Goal: Transaction & Acquisition: Download file/media

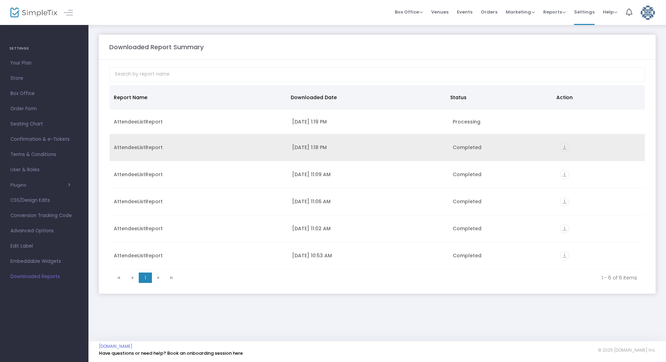
click at [563, 148] on icon "vertical_align_bottom" at bounding box center [564, 147] width 9 height 9
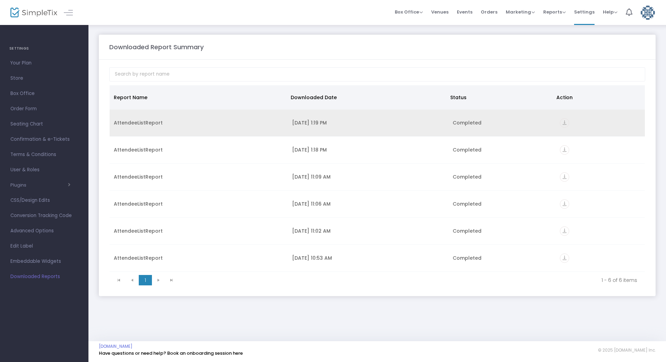
click at [567, 123] on icon "vertical_align_bottom" at bounding box center [564, 122] width 9 height 9
click at [563, 121] on icon "vertical_align_bottom" at bounding box center [564, 122] width 9 height 9
click at [562, 125] on icon "vertical_align_bottom" at bounding box center [564, 122] width 9 height 9
click at [561, 123] on icon "vertical_align_bottom" at bounding box center [564, 122] width 9 height 9
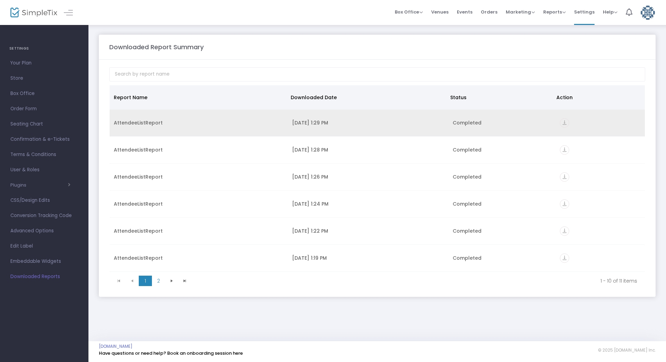
click at [562, 122] on icon "vertical_align_bottom" at bounding box center [564, 122] width 9 height 9
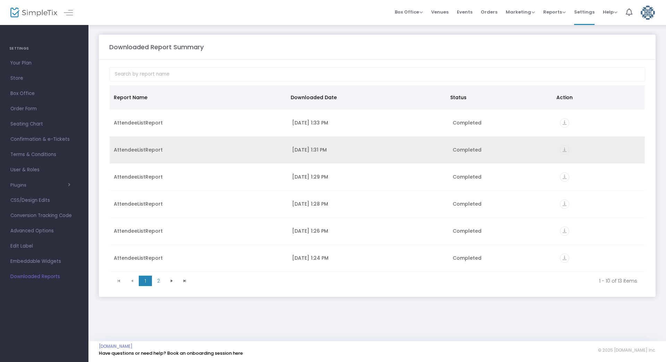
click at [562, 150] on icon "vertical_align_bottom" at bounding box center [564, 149] width 9 height 9
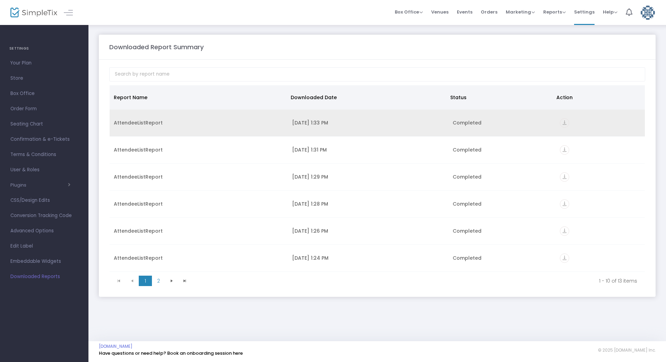
click at [560, 122] on icon "vertical_align_bottom" at bounding box center [564, 122] width 9 height 9
click at [564, 121] on icon "vertical_align_bottom" at bounding box center [564, 122] width 9 height 9
click at [560, 123] on icon "vertical_align_bottom" at bounding box center [564, 122] width 9 height 9
